Goal: Task Accomplishment & Management: Manage account settings

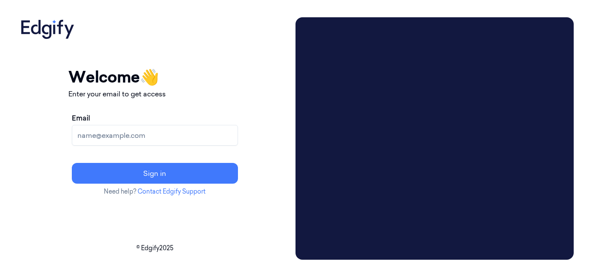
click at [143, 131] on input "Email" at bounding box center [155, 135] width 166 height 21
click at [221, 138] on input "Email" at bounding box center [155, 135] width 166 height 21
paste input "[EMAIL_ADDRESS][DOMAIN_NAME]"
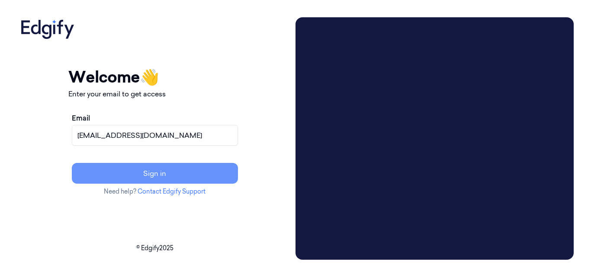
type input "[EMAIL_ADDRESS][DOMAIN_NAME]"
click at [214, 173] on button "Sign in" at bounding box center [155, 173] width 166 height 21
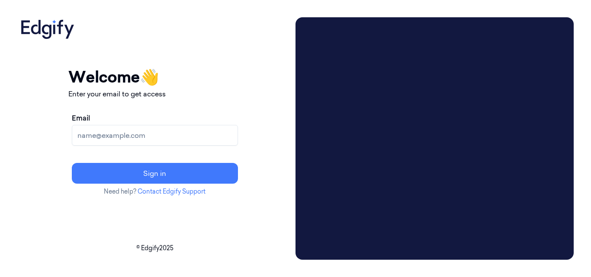
click at [196, 136] on input "Email" at bounding box center [155, 135] width 166 height 21
type input "[EMAIL_ADDRESS][DOMAIN_NAME]"
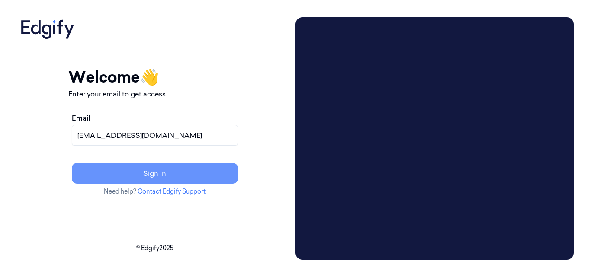
click at [146, 173] on button "Sign in" at bounding box center [155, 173] width 166 height 21
